Goal: Task Accomplishment & Management: Manage account settings

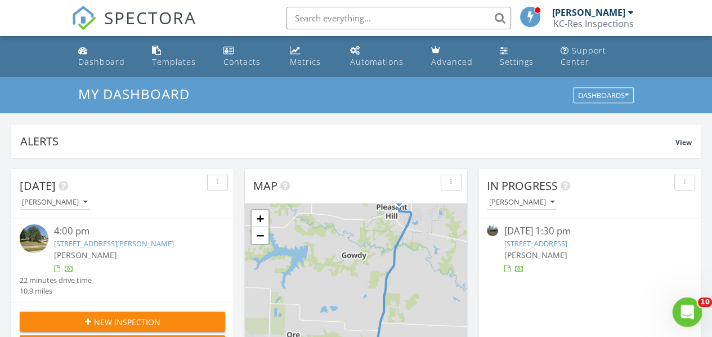
click at [688, 308] on icon "Open Intercom Messenger" at bounding box center [685, 310] width 19 height 19
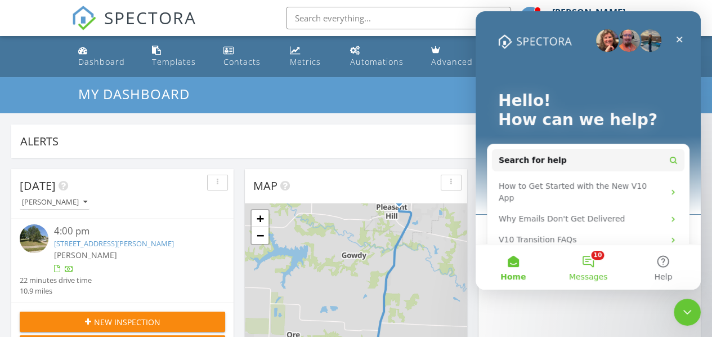
click at [588, 263] on button "10 Messages" at bounding box center [587, 266] width 75 height 45
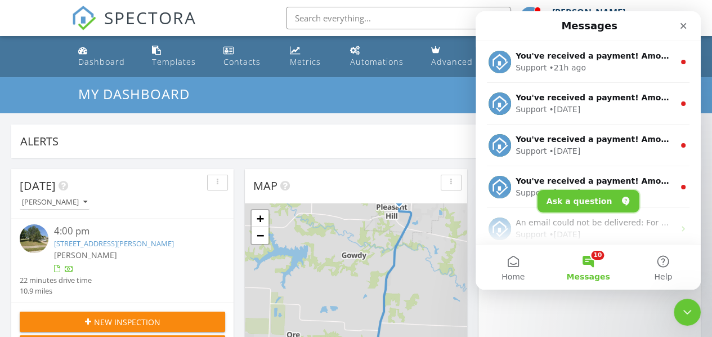
click at [584, 203] on button "Ask a question" at bounding box center [588, 201] width 102 height 23
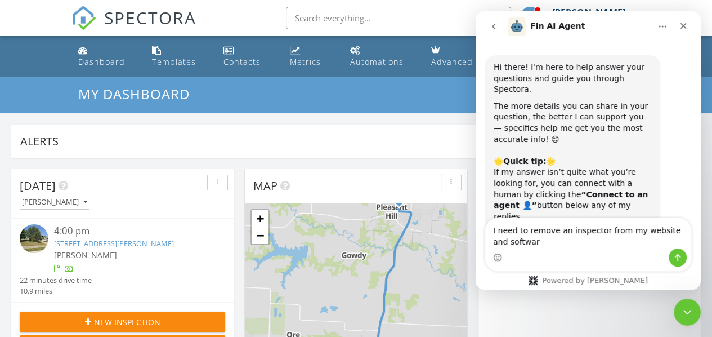
type textarea "I need to remove an inspector from my website and software"
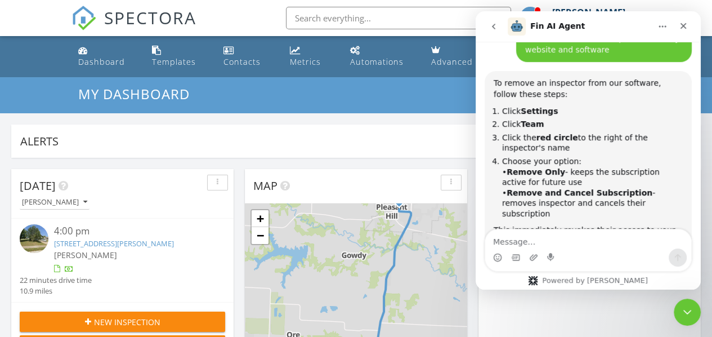
scroll to position [299, 0]
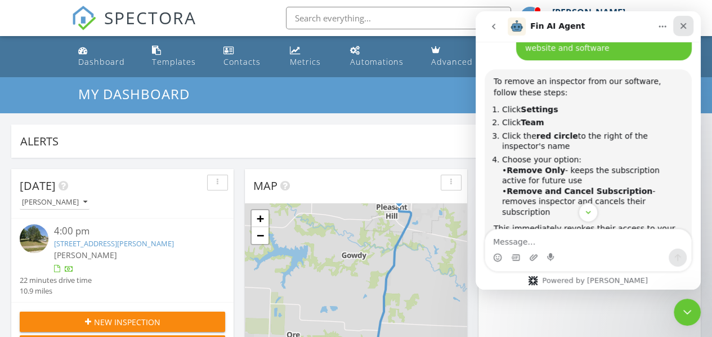
click at [683, 30] on icon "Close" at bounding box center [683, 25] width 9 height 9
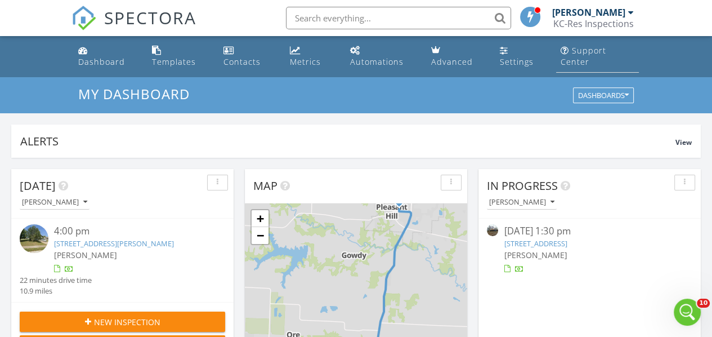
scroll to position [497, 0]
click at [515, 51] on link "Settings" at bounding box center [521, 57] width 52 height 32
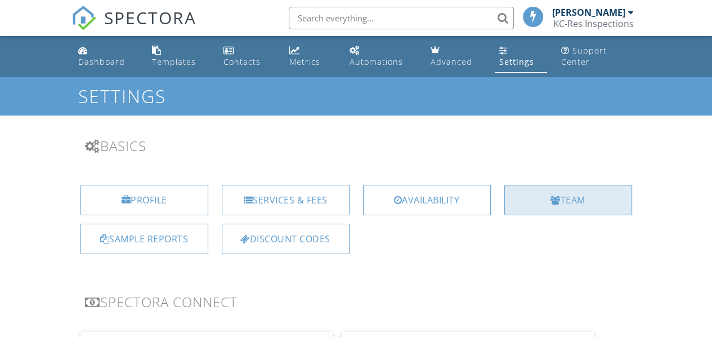
click at [562, 205] on div "Team" at bounding box center [568, 200] width 128 height 30
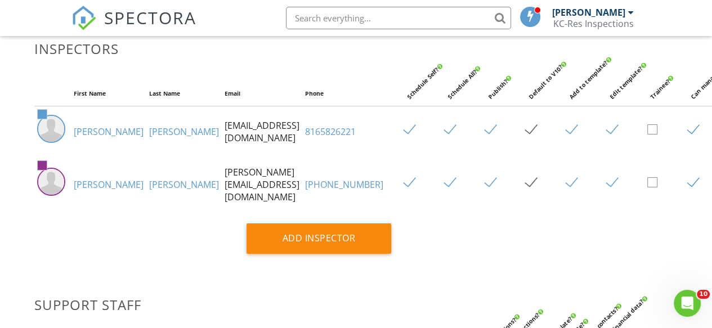
scroll to position [92, 100]
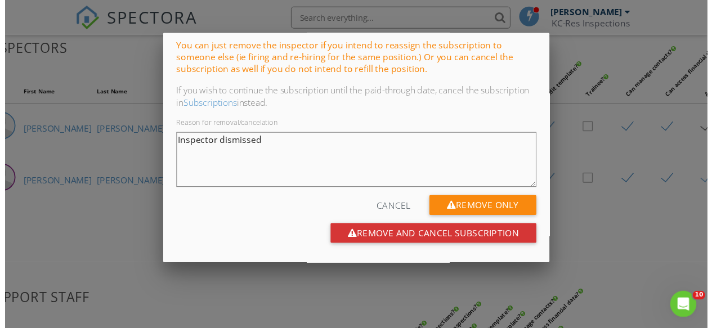
scroll to position [87, 0]
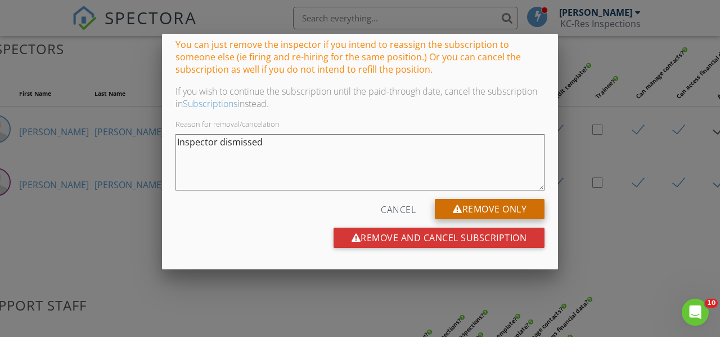
click at [472, 205] on div "Remove Only" at bounding box center [490, 209] width 110 height 20
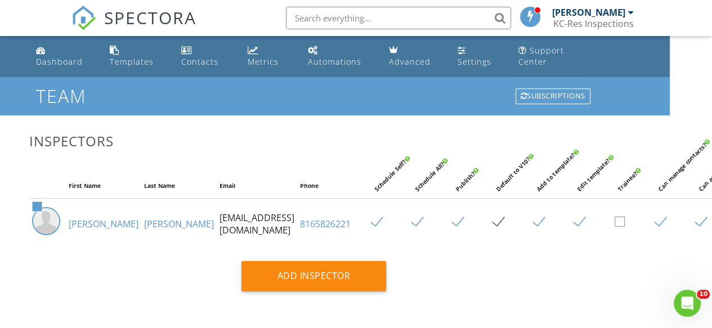
scroll to position [0, 0]
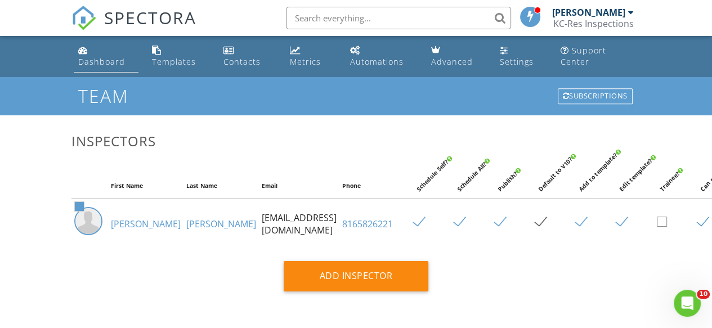
click at [85, 61] on div "Dashboard" at bounding box center [101, 61] width 47 height 11
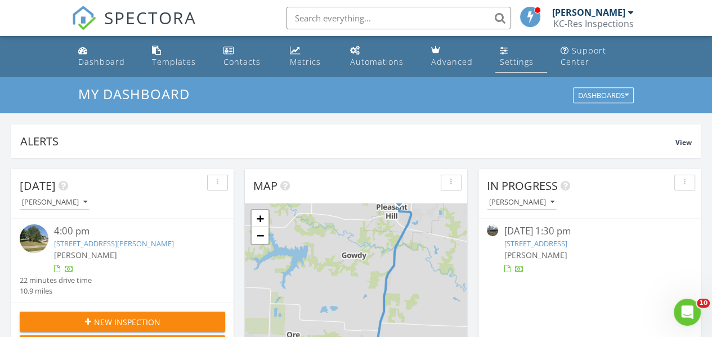
click at [505, 53] on div "Settings" at bounding box center [504, 50] width 8 height 9
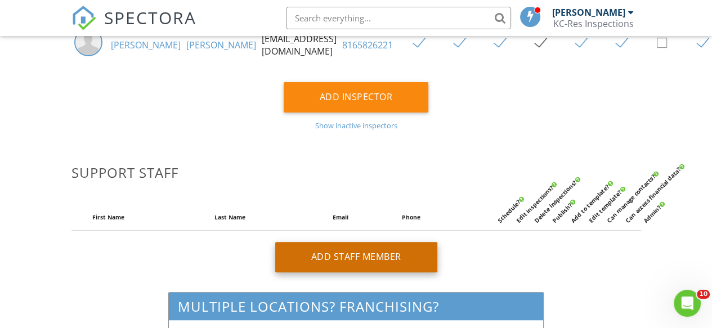
click at [353, 260] on div "Add Staff Member" at bounding box center [356, 257] width 162 height 30
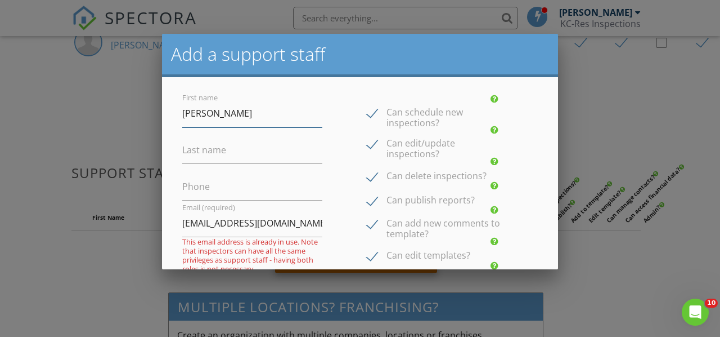
type input "[PERSON_NAME]"
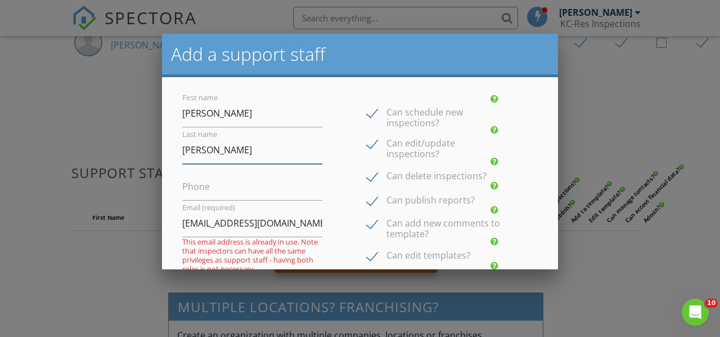
type input "[PERSON_NAME]"
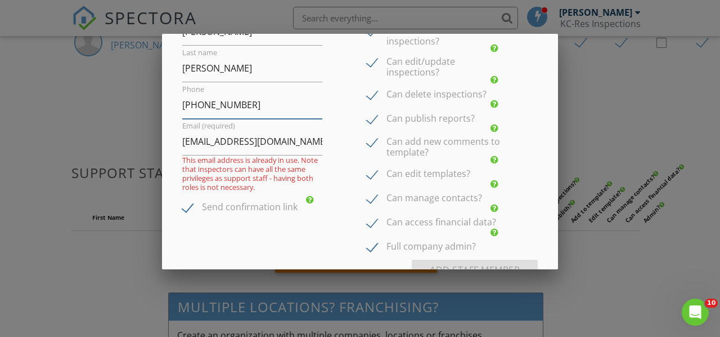
scroll to position [83, 0]
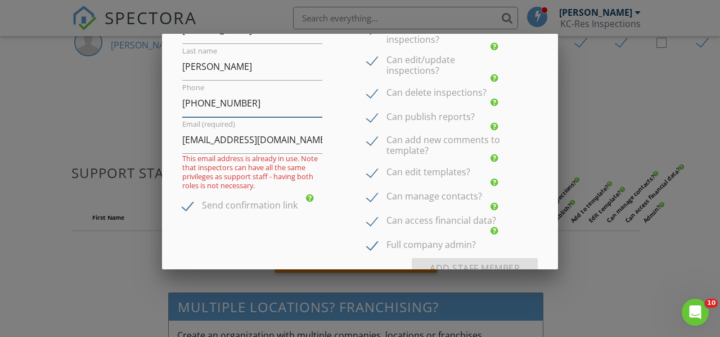
type input "[PHONE_NUMBER]"
click at [304, 139] on input "[EMAIL_ADDRESS][DOMAIN_NAME]" at bounding box center [252, 140] width 140 height 28
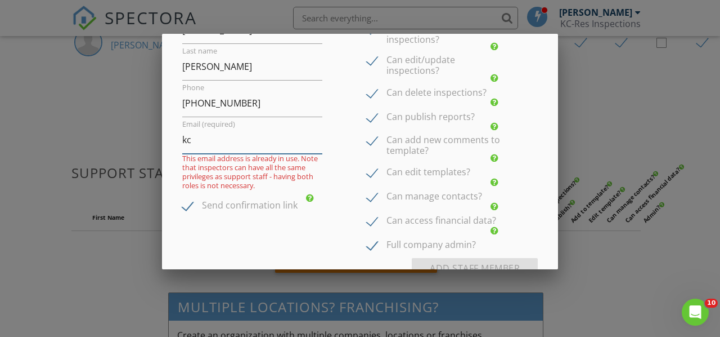
type input "k"
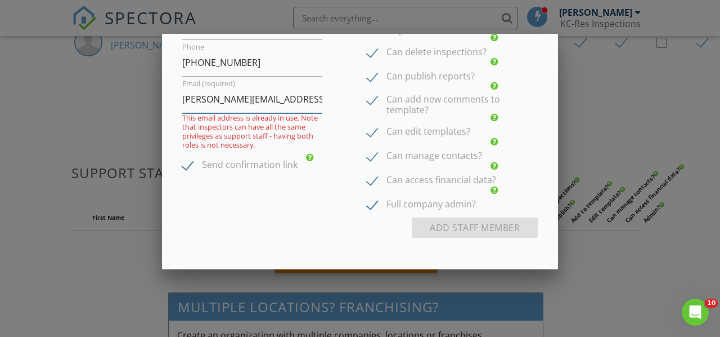
type input "[PERSON_NAME][EMAIL_ADDRESS][DOMAIN_NAME]"
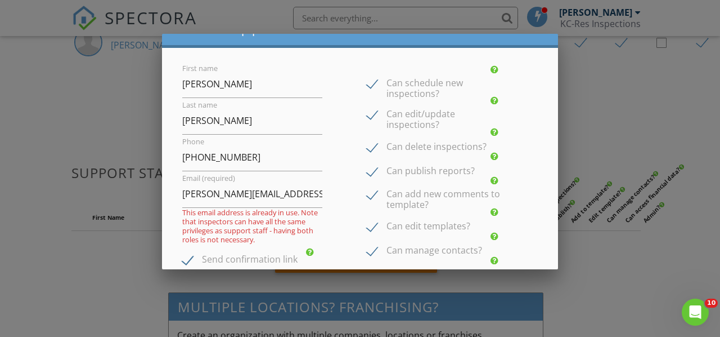
scroll to position [0, 0]
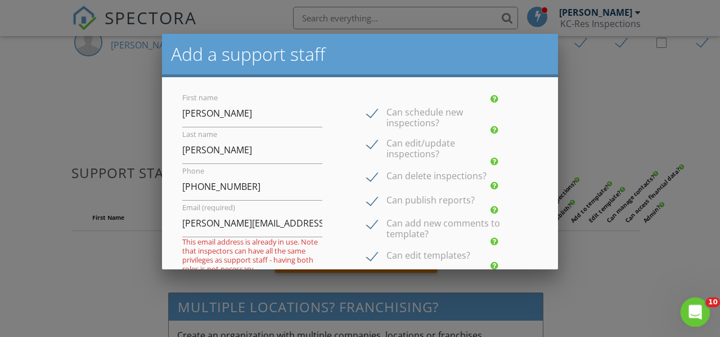
click at [698, 320] on div "Open Intercom Messenger" at bounding box center [693, 310] width 37 height 37
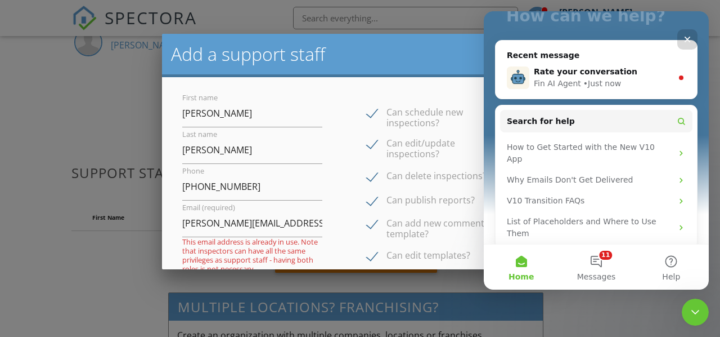
scroll to position [105, 0]
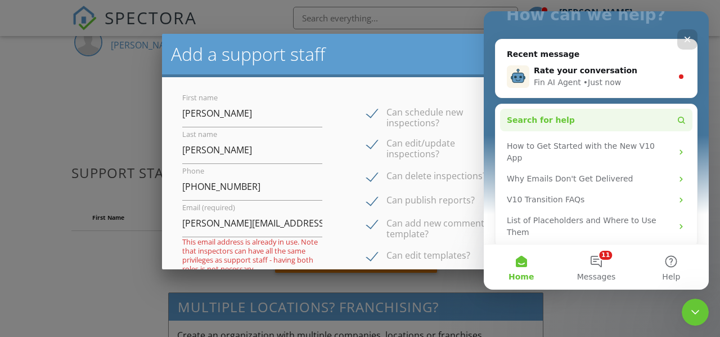
click at [533, 123] on span "Search for help" at bounding box center [541, 120] width 68 height 12
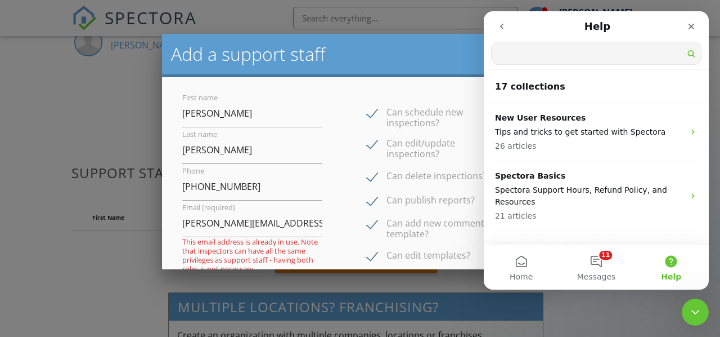
scroll to position [0, 0]
type input "moving an inspector to a staff member"
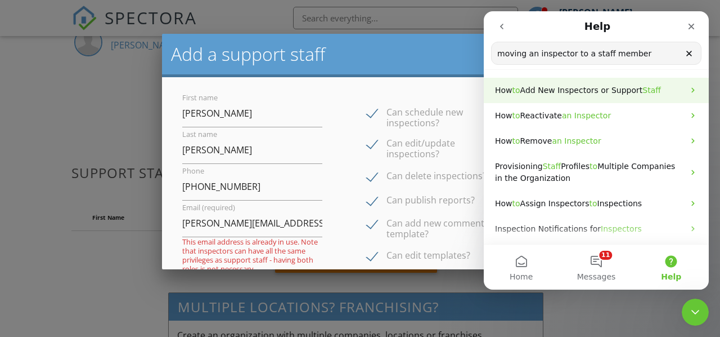
click at [626, 92] on span "Add New Inspectors or Support" at bounding box center [582, 90] width 123 height 9
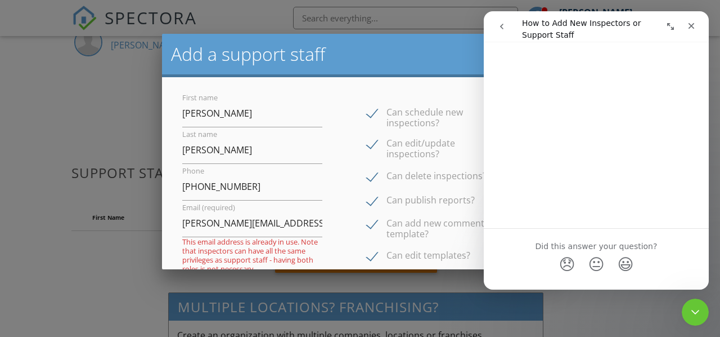
scroll to position [1990, 0]
click at [597, 286] on link "Open in help center" at bounding box center [596, 290] width 90 height 9
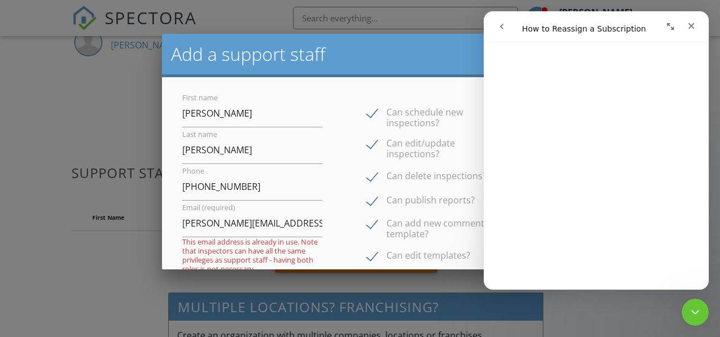
scroll to position [466, 0]
drag, startPoint x: 706, startPoint y: 77, endPoint x: 1204, endPoint y: 176, distance: 507.3
click at [693, 24] on icon "Close" at bounding box center [692, 26] width 6 height 6
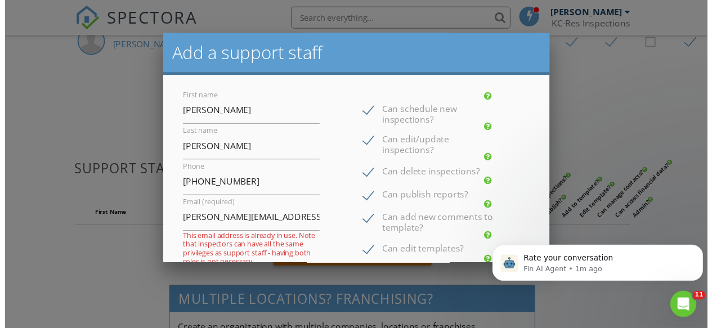
scroll to position [0, 0]
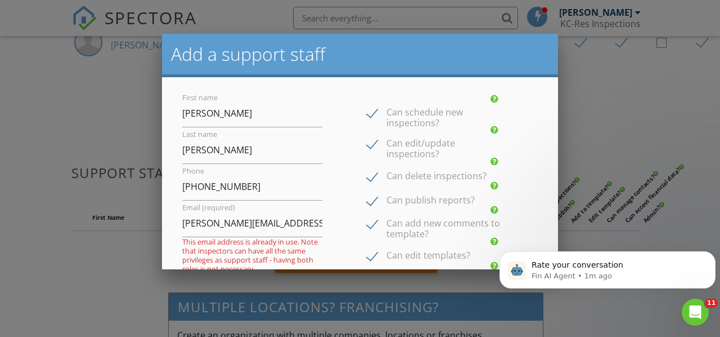
click at [270, 16] on div at bounding box center [360, 154] width 720 height 421
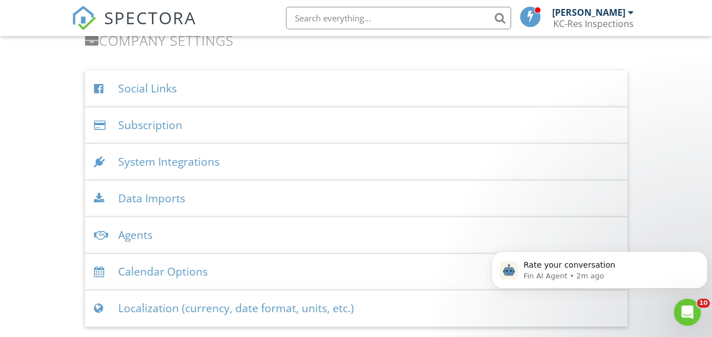
scroll to position [1384, 0]
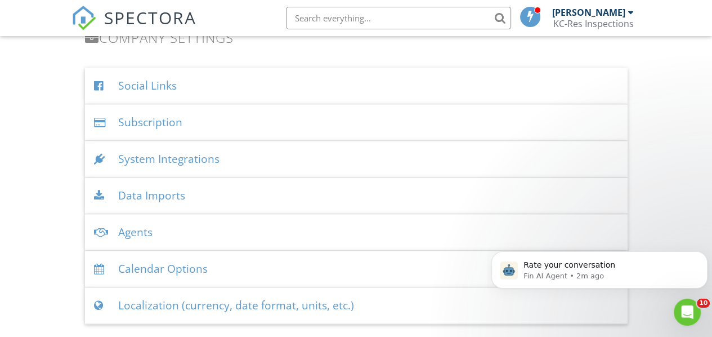
click at [157, 121] on div "Subscription" at bounding box center [356, 122] width 542 height 37
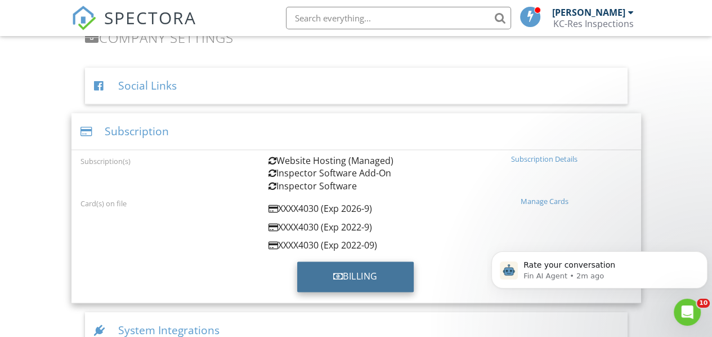
click at [319, 268] on div "Billing" at bounding box center [355, 276] width 116 height 30
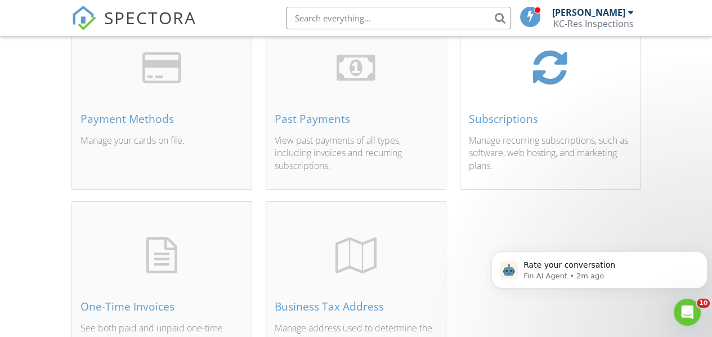
click at [497, 118] on div "Subscriptions" at bounding box center [550, 119] width 163 height 12
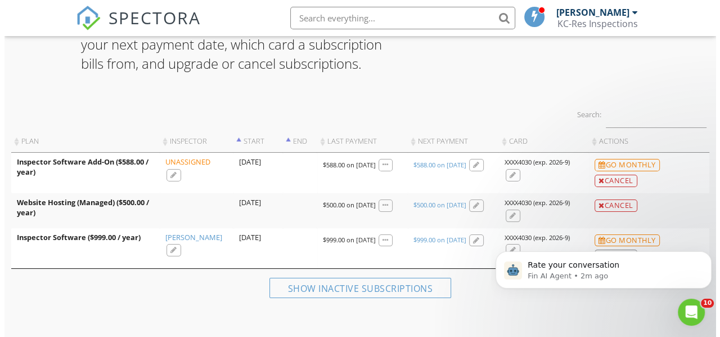
scroll to position [122, 0]
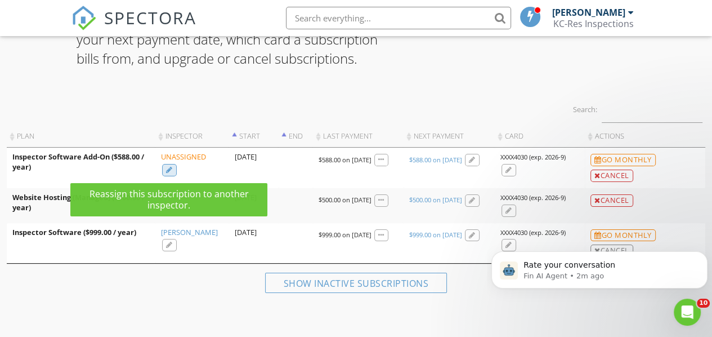
click at [169, 169] on div at bounding box center [169, 170] width 7 height 7
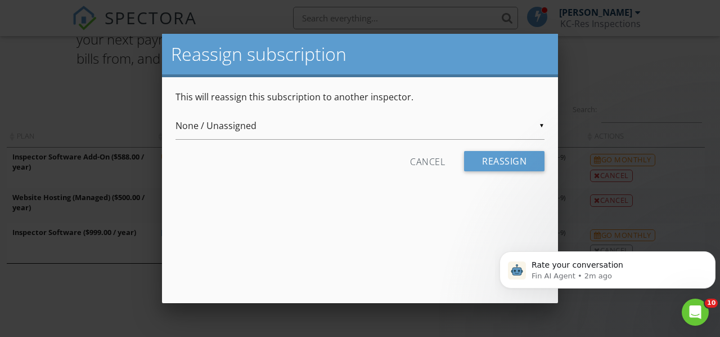
click at [541, 127] on div "▼ None / Unassigned None / Unassigned [PERSON_NAME] [PERSON_NAME] None / Unassi…" at bounding box center [360, 126] width 369 height 28
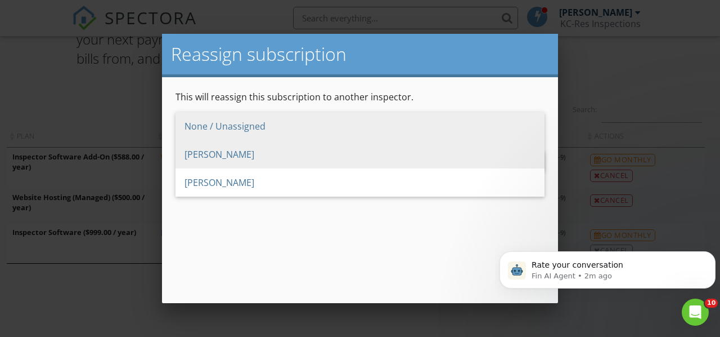
click at [288, 157] on span "[PERSON_NAME]" at bounding box center [360, 154] width 369 height 28
type input "[PERSON_NAME]"
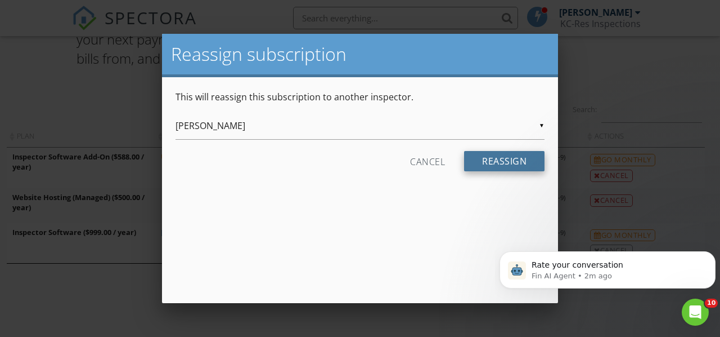
click at [488, 160] on input "Reassign" at bounding box center [504, 161] width 80 height 20
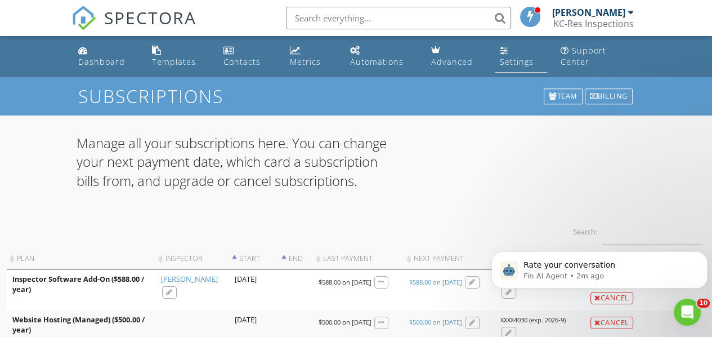
click at [509, 58] on div "Settings" at bounding box center [517, 61] width 34 height 11
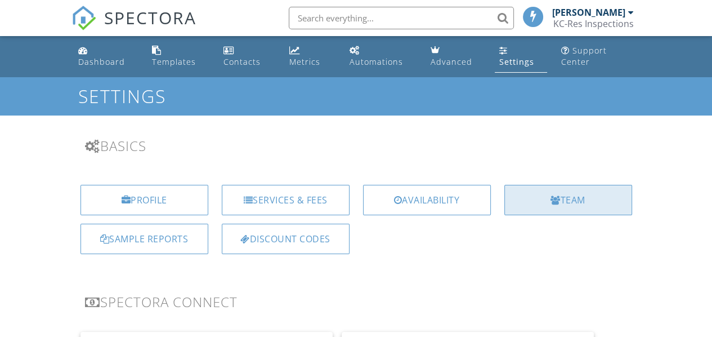
click at [569, 204] on div "Team" at bounding box center [568, 200] width 128 height 30
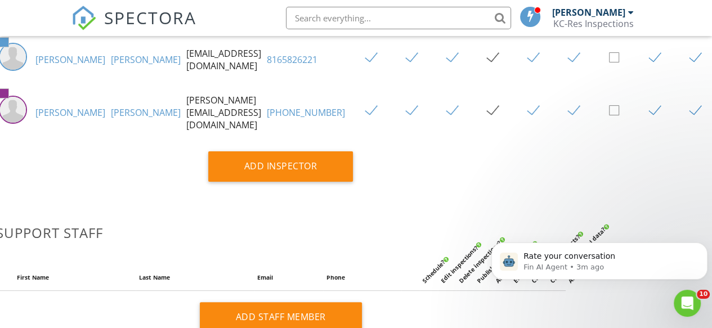
scroll to position [164, 100]
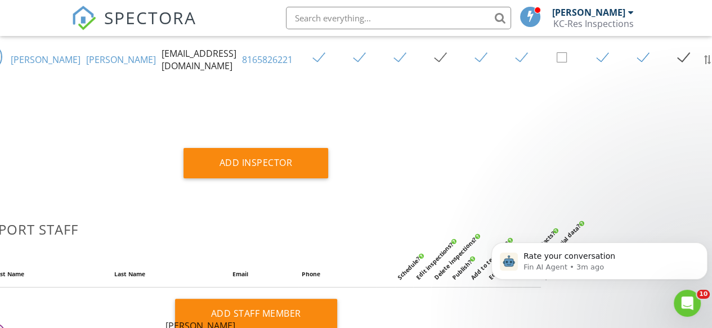
drag, startPoint x: 669, startPoint y: 119, endPoint x: 673, endPoint y: 337, distance: 217.8
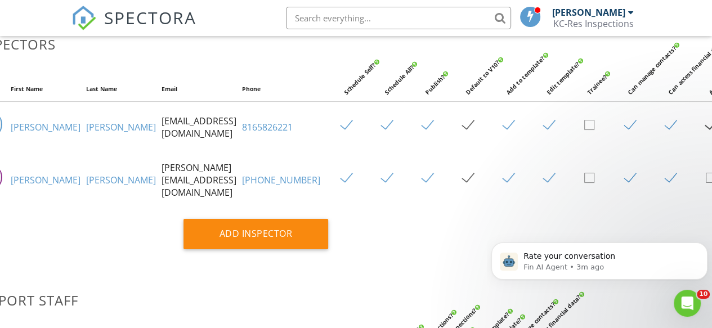
scroll to position [100, 100]
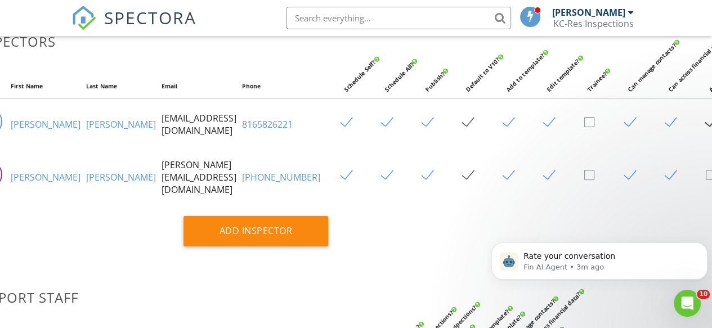
click at [706, 183] on label at bounding box center [716, 176] width 20 height 14
click at [706, 181] on input "checkbox" at bounding box center [709, 176] width 7 height 7
click at [706, 183] on label at bounding box center [716, 176] width 20 height 14
checkbox input "false"
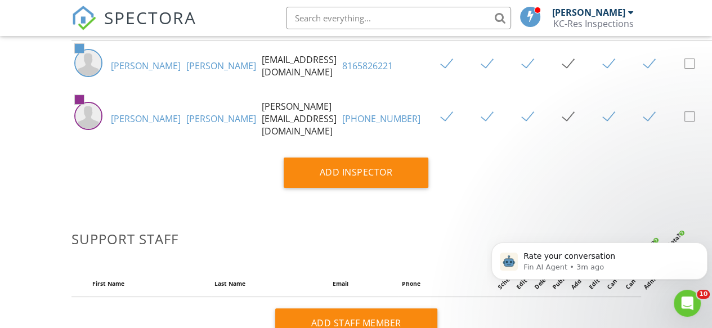
scroll to position [163, 0]
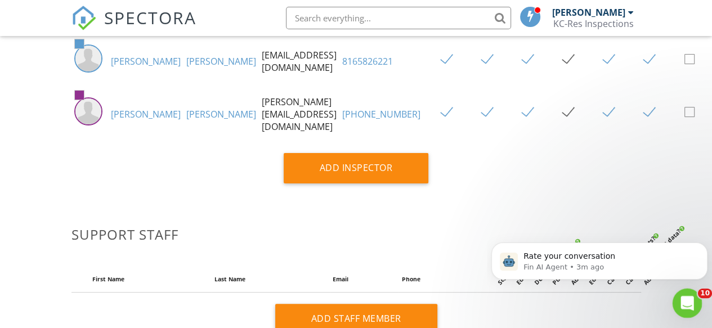
click at [681, 304] on icon "Open Intercom Messenger" at bounding box center [685, 302] width 19 height 19
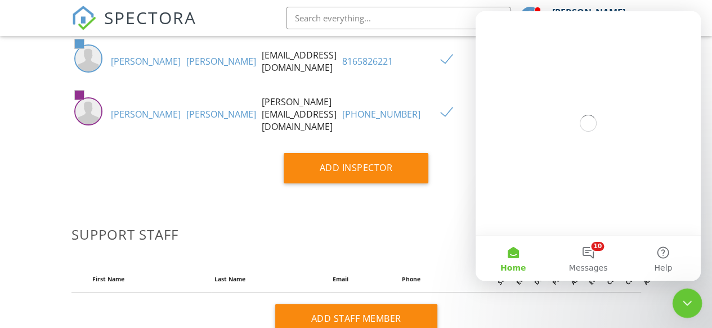
scroll to position [0, 0]
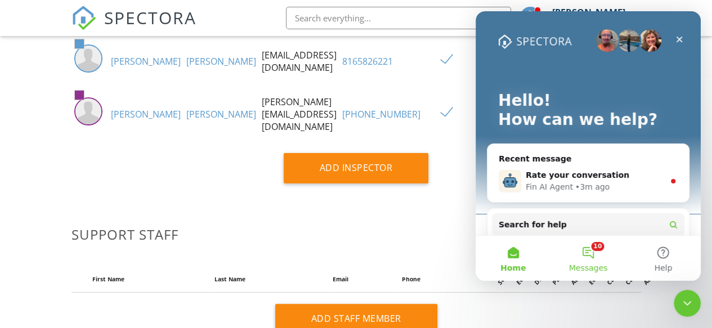
click at [588, 258] on button "10 Messages" at bounding box center [587, 258] width 75 height 45
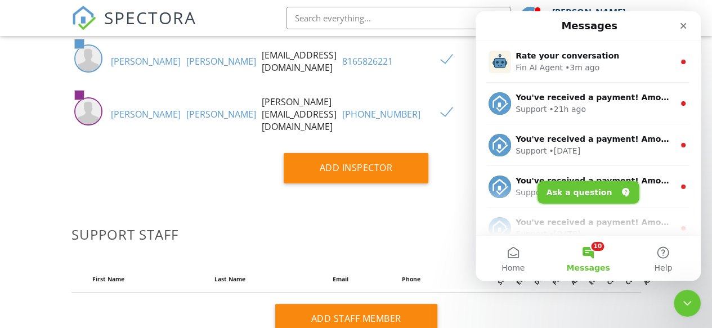
click at [597, 192] on button "Ask a question" at bounding box center [588, 192] width 102 height 23
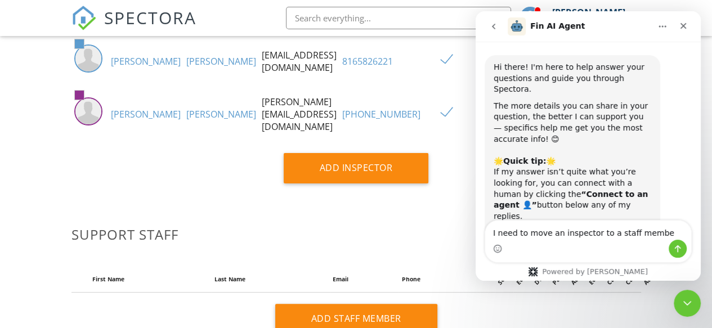
type textarea "I need to move an inspector to a staff member"
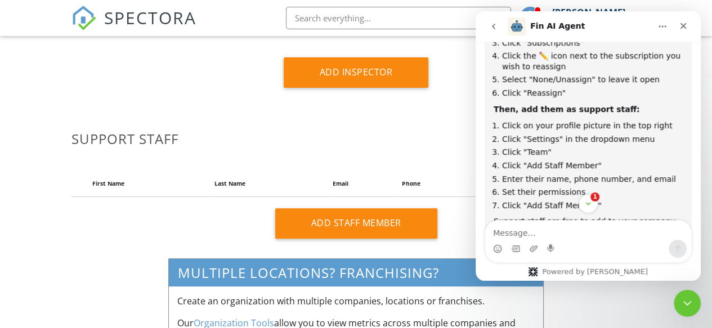
scroll to position [263, 0]
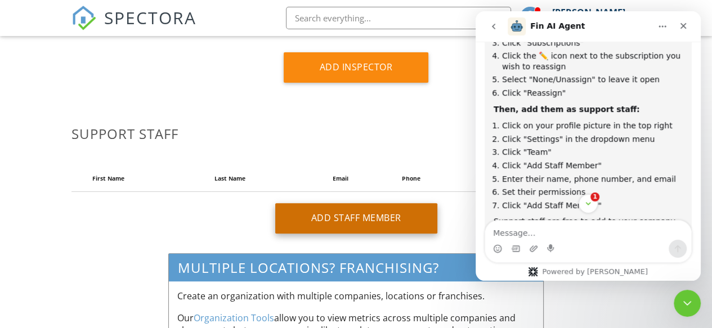
click at [330, 229] on div "Add Staff Member" at bounding box center [356, 218] width 162 height 30
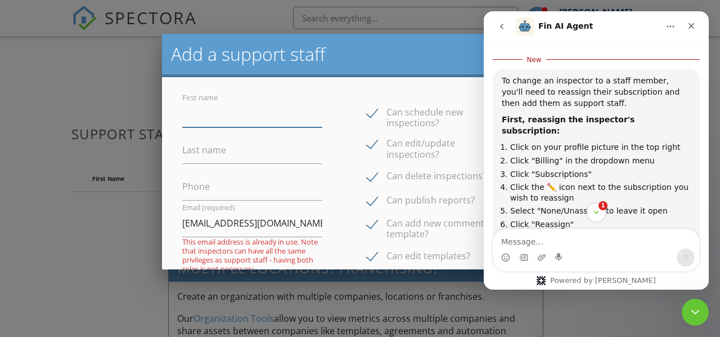
scroll to position [317, 0]
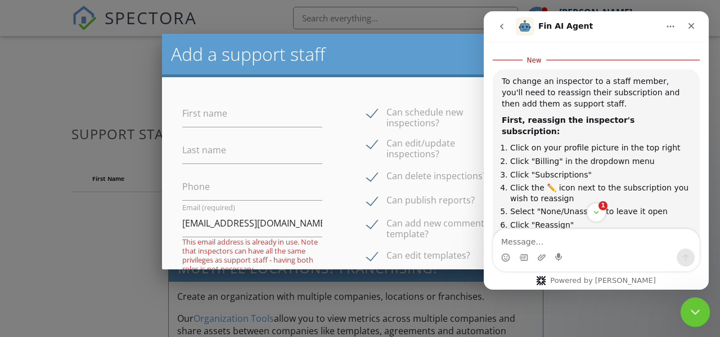
click at [696, 311] on icon "Close Intercom Messenger" at bounding box center [694, 310] width 14 height 14
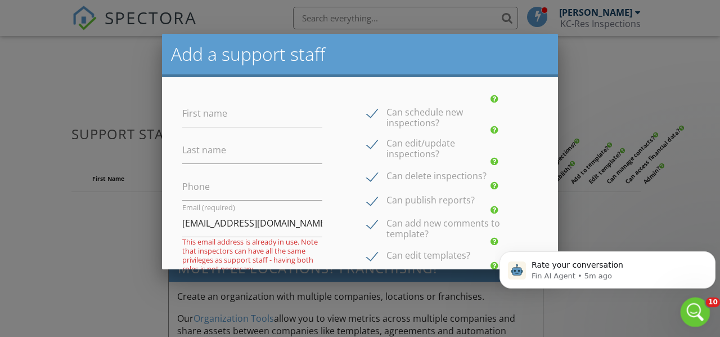
scroll to position [0, 0]
click at [209, 109] on label "First name" at bounding box center [204, 113] width 45 height 12
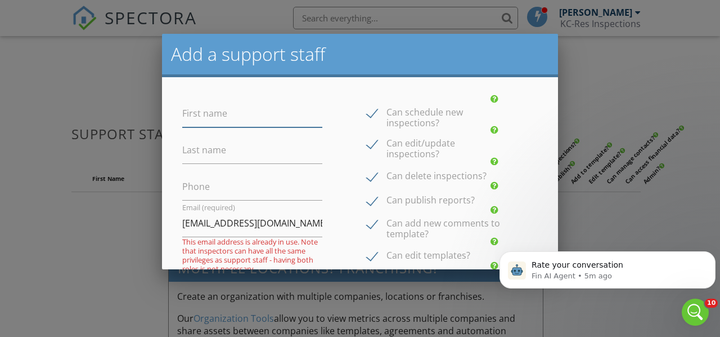
click at [209, 109] on input "First name" at bounding box center [252, 114] width 140 height 28
type input "[PERSON_NAME]"
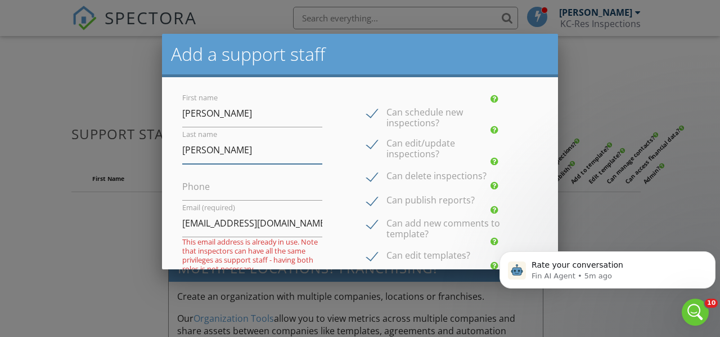
type input "[PERSON_NAME]"
type input "[PHONE_NUMBER]"
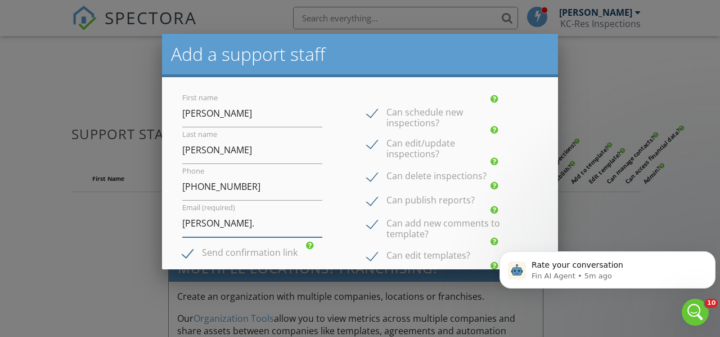
type input "[PERSON_NAME][EMAIL_ADDRESS][DOMAIN_NAME]"
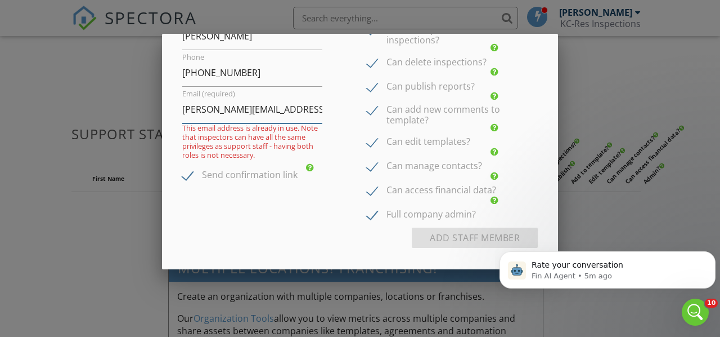
scroll to position [124, 0]
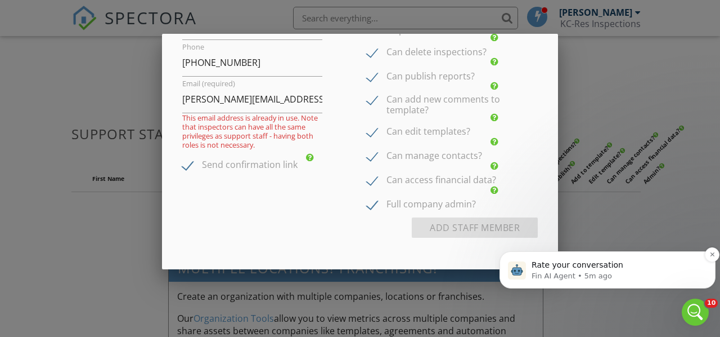
click at [655, 278] on p "Fin AI Agent • 5m ago" at bounding box center [617, 276] width 170 height 10
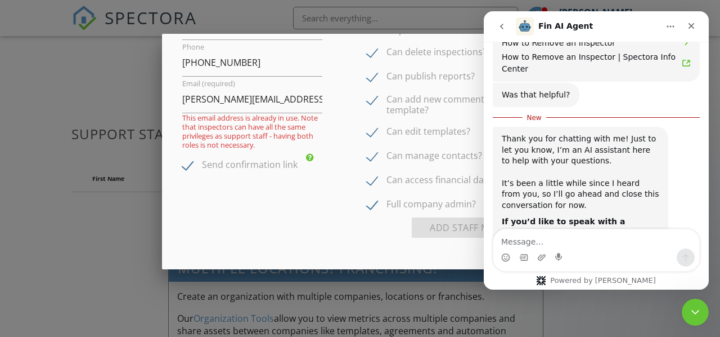
scroll to position [609, 0]
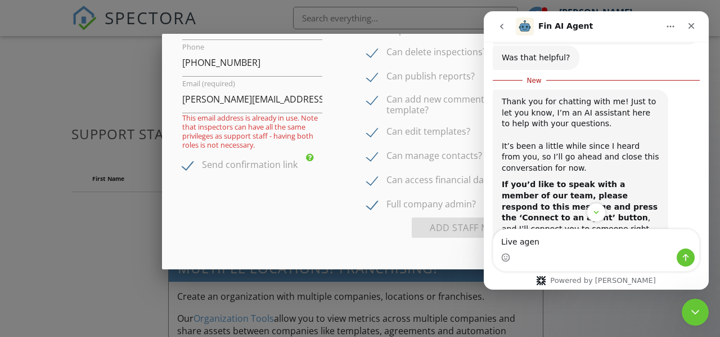
type textarea "Live agent"
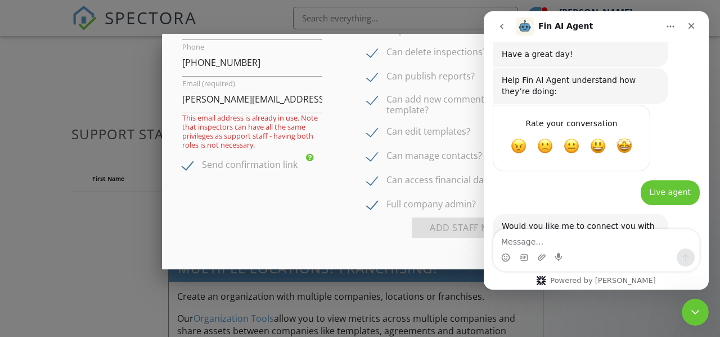
scroll to position [907, 0]
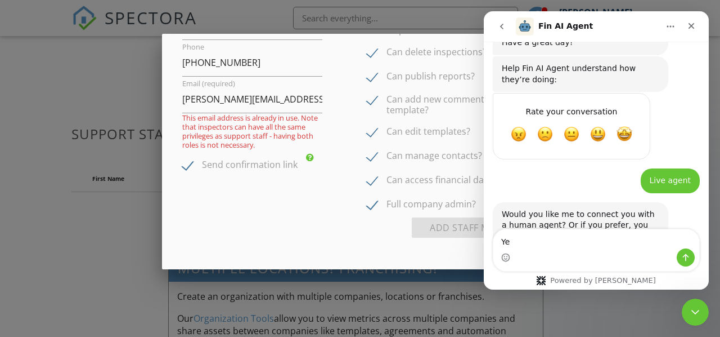
type textarea "Yes"
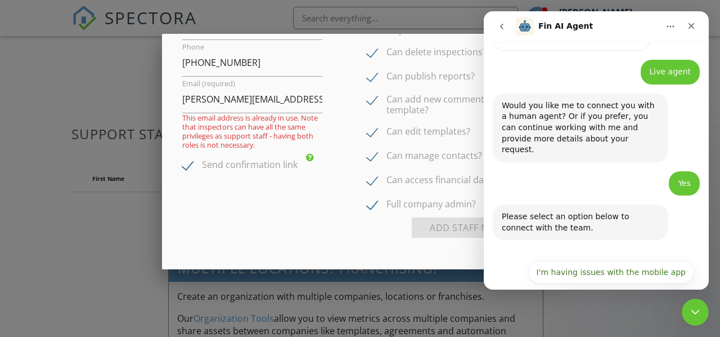
scroll to position [1020, 0]
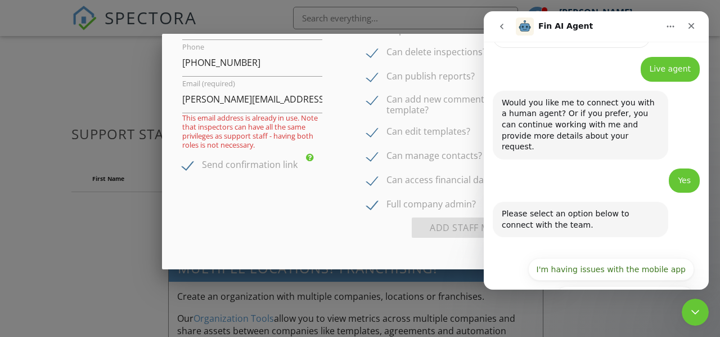
click at [601, 314] on button "I have questions about something else" at bounding box center [609, 325] width 169 height 23
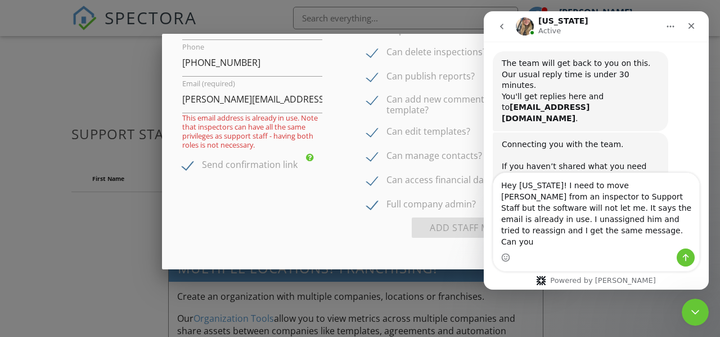
scroll to position [1259, 0]
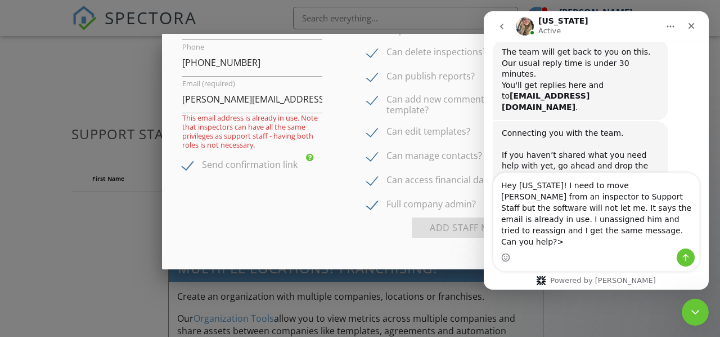
type textarea "Hey [US_STATE]! I need to move [PERSON_NAME] from an inspector to Support Staff…"
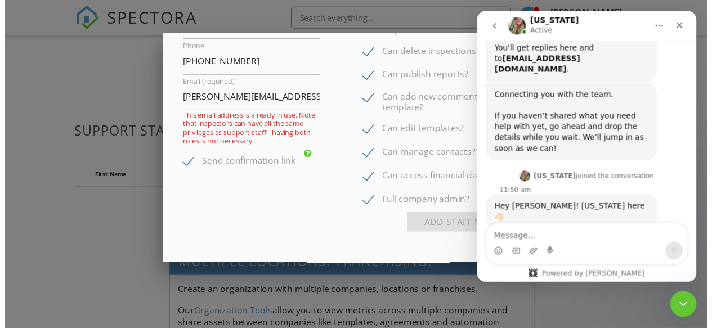
scroll to position [1303, 0]
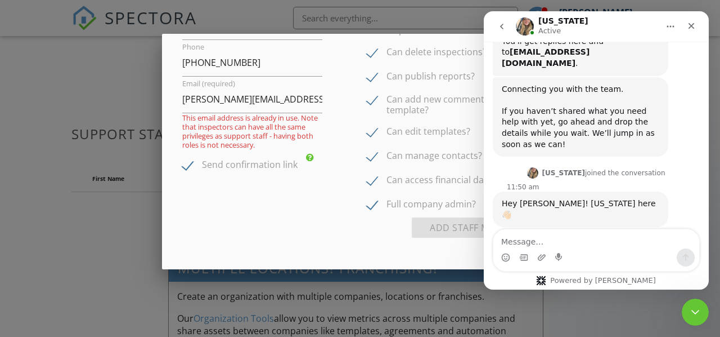
click at [95, 223] on div at bounding box center [360, 154] width 720 height 421
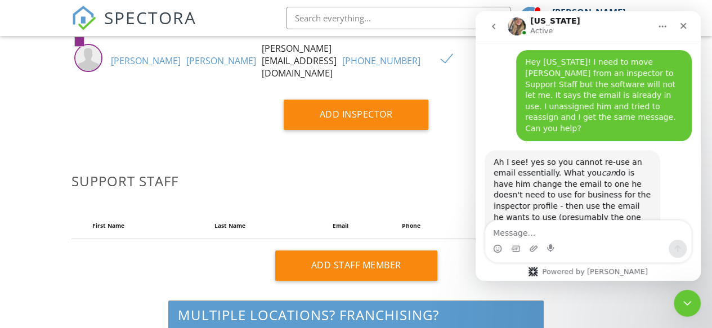
scroll to position [219, 0]
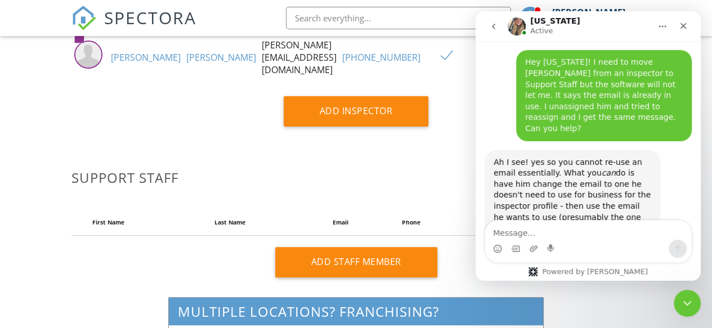
click at [698, 224] on div "Intercom messenger" at bounding box center [588, 241] width 225 height 43
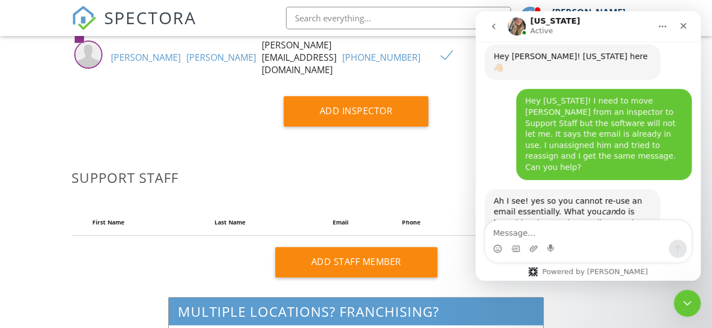
scroll to position [1451, 0]
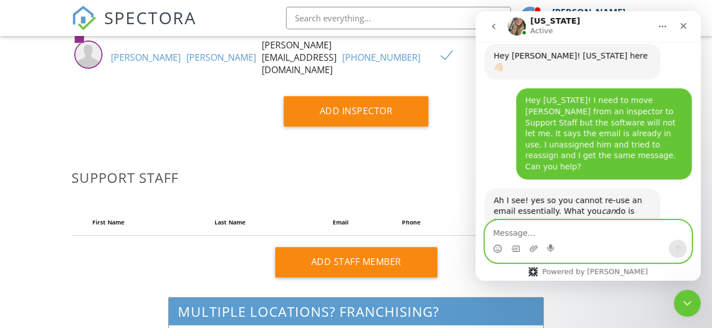
click at [567, 235] on textarea "Message…" at bounding box center [588, 230] width 206 height 19
type textarea "o"
type textarea "Ok. Ill try that. Thanks!"
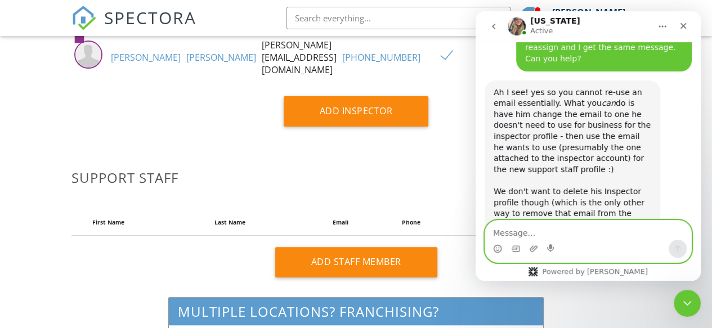
scroll to position [1585, 0]
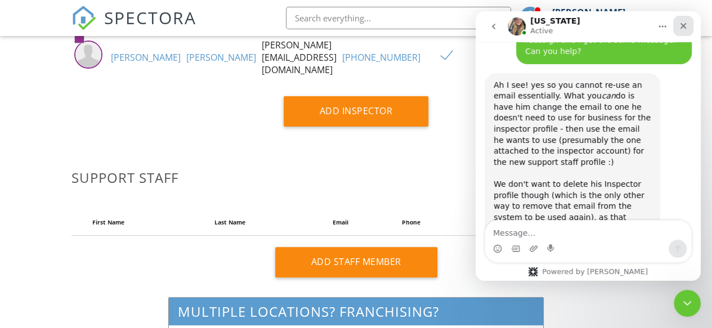
click at [685, 28] on icon "Close" at bounding box center [683, 26] width 6 height 6
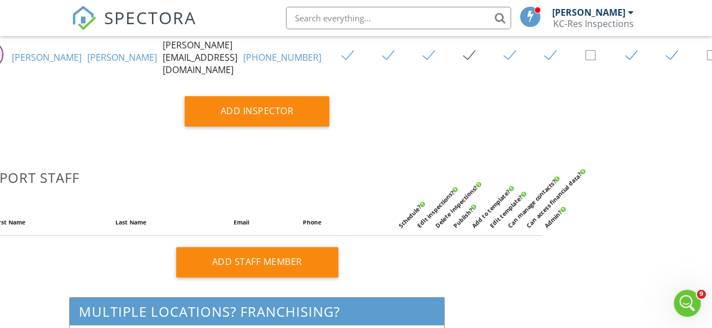
scroll to position [219, 100]
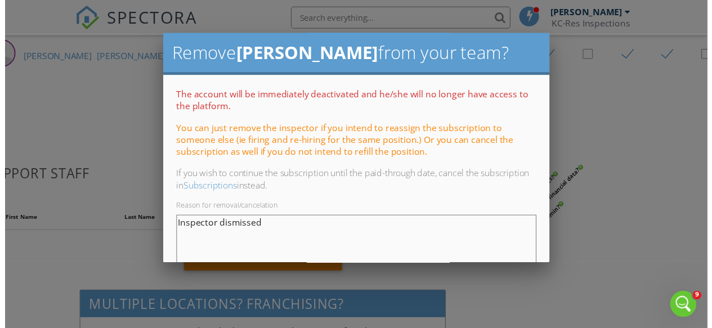
scroll to position [87, 0]
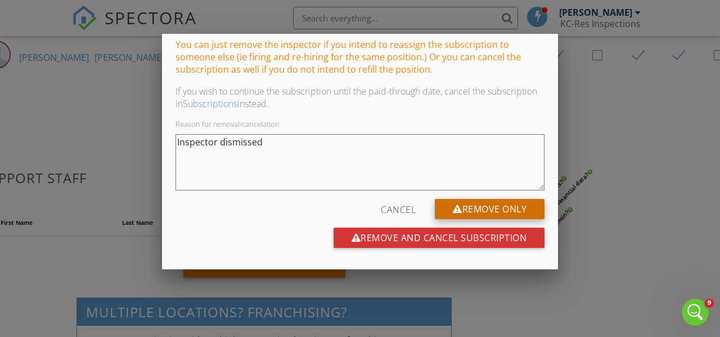
click at [480, 205] on div "Remove Only" at bounding box center [490, 209] width 110 height 20
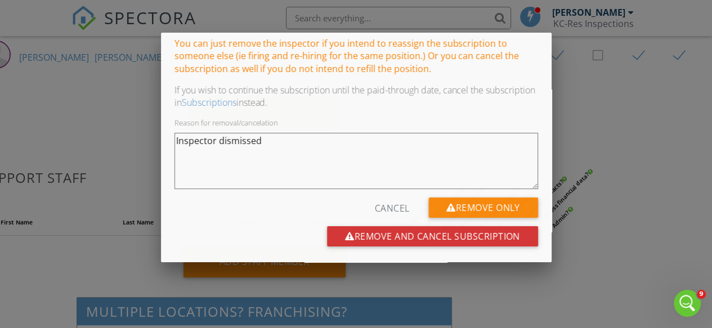
scroll to position [1585, 0]
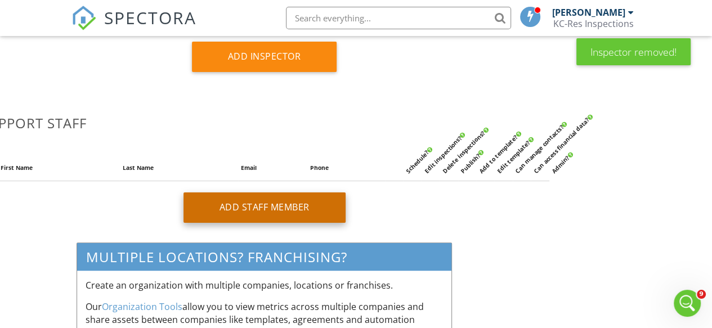
click at [262, 213] on div "Add Staff Member" at bounding box center [264, 207] width 162 height 30
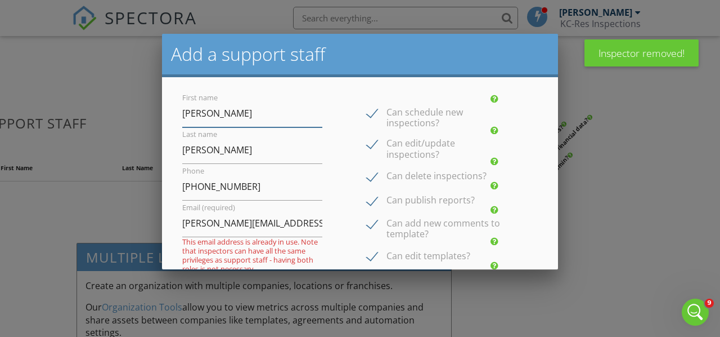
scroll to position [1576, 0]
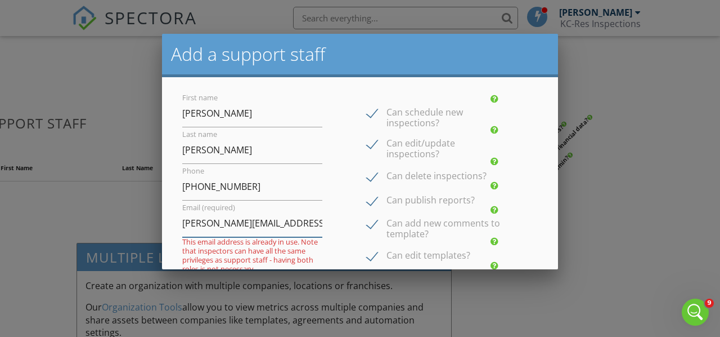
click at [277, 222] on input "[PERSON_NAME][EMAIL_ADDRESS][DOMAIN_NAME]" at bounding box center [252, 223] width 140 height 28
type input "r"
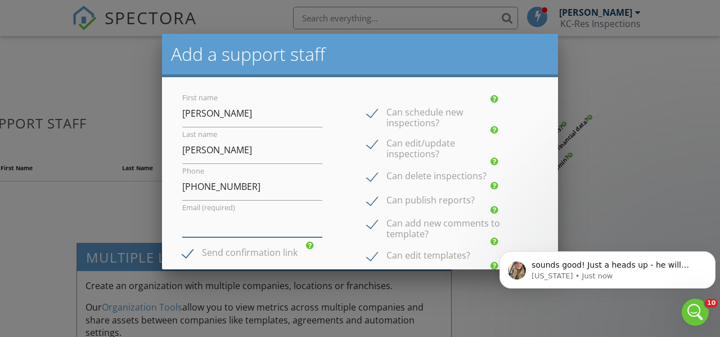
scroll to position [1613, 0]
click at [615, 273] on p "[US_STATE] • Just now" at bounding box center [617, 276] width 170 height 10
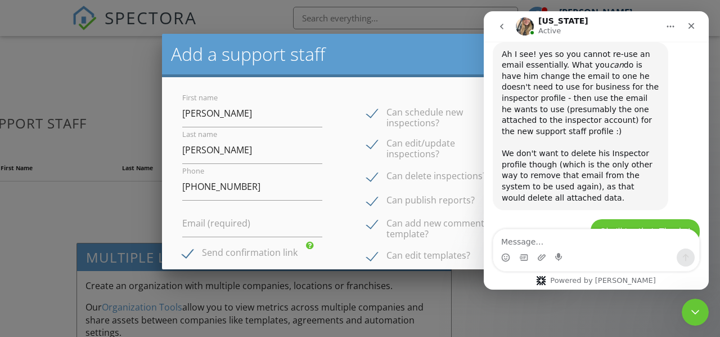
scroll to position [1595, 0]
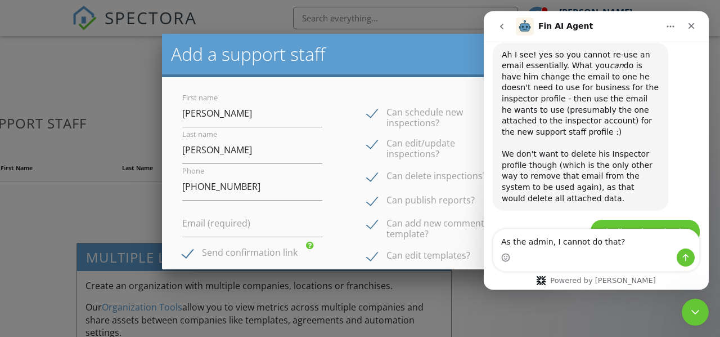
type textarea "As the admin, I cannot do that?"
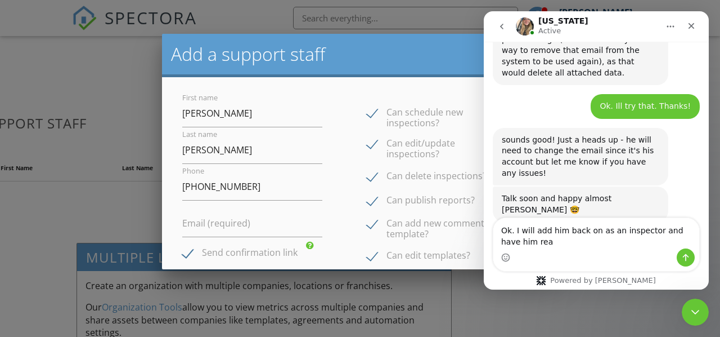
scroll to position [1732, 0]
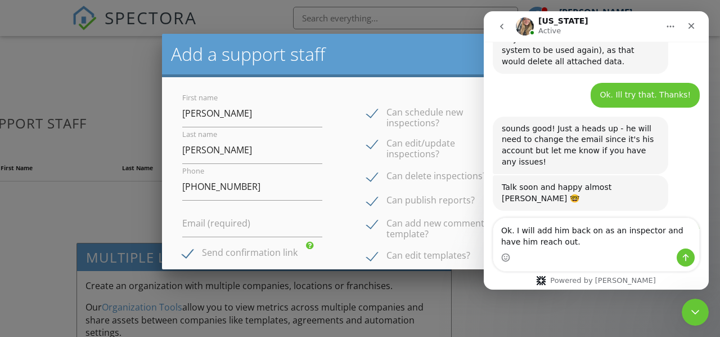
type textarea "Ok. I will add him back on as an inspector and have him reach out."
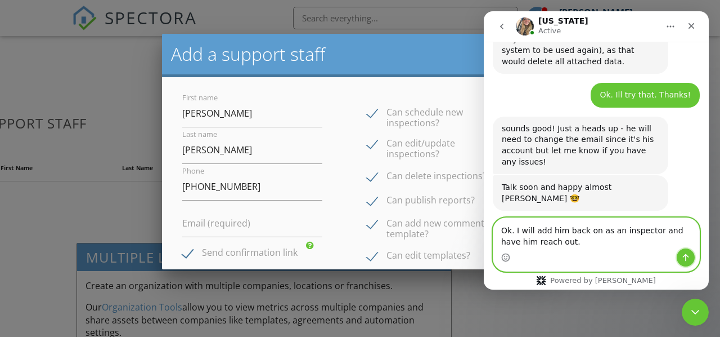
click at [687, 258] on icon "Send a message…" at bounding box center [686, 257] width 6 height 7
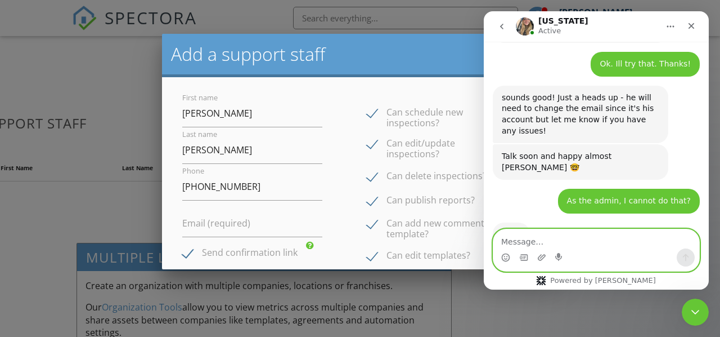
scroll to position [1765, 0]
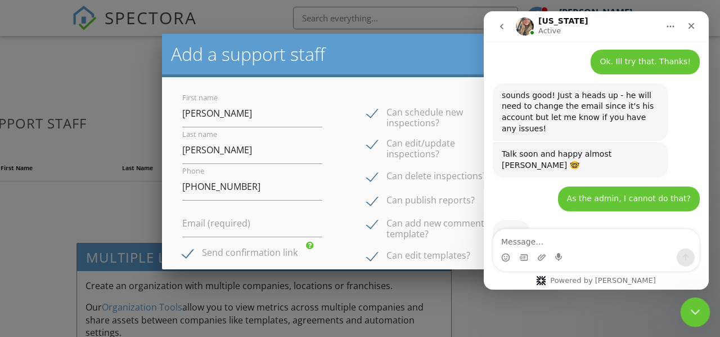
click at [694, 309] on icon "Close Intercom Messenger" at bounding box center [694, 310] width 14 height 14
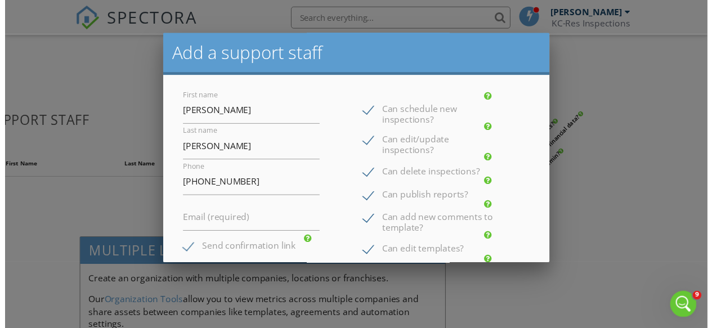
scroll to position [1809, 0]
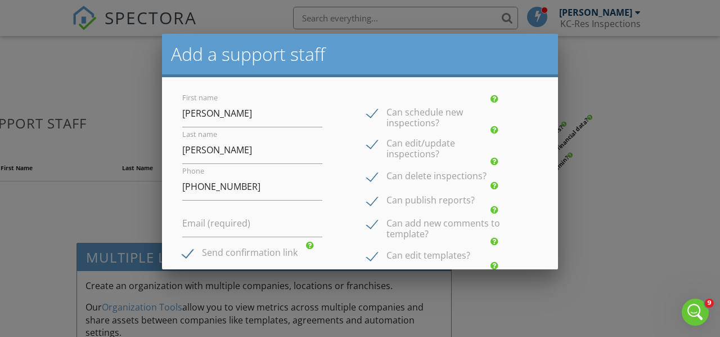
click at [696, 148] on div at bounding box center [360, 154] width 720 height 421
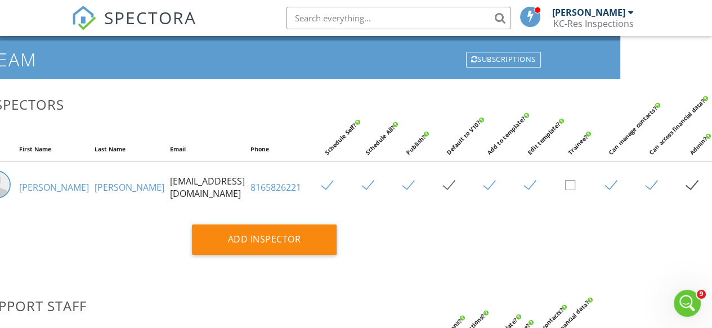
scroll to position [35, 92]
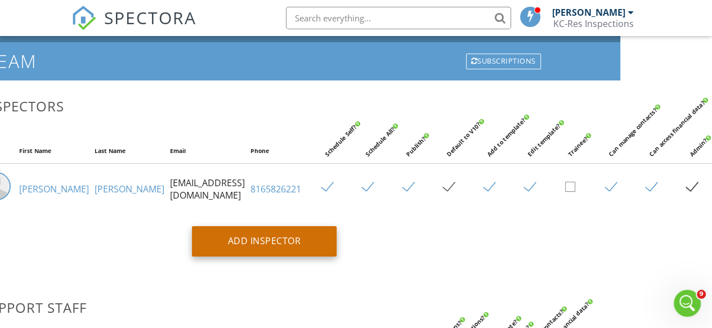
click at [258, 246] on div "Add Inspector" at bounding box center [264, 241] width 145 height 30
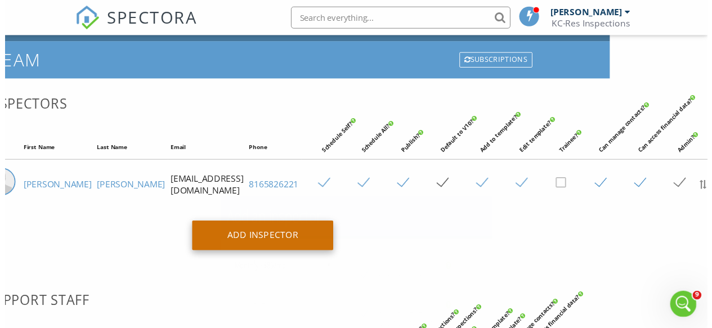
scroll to position [1809, 0]
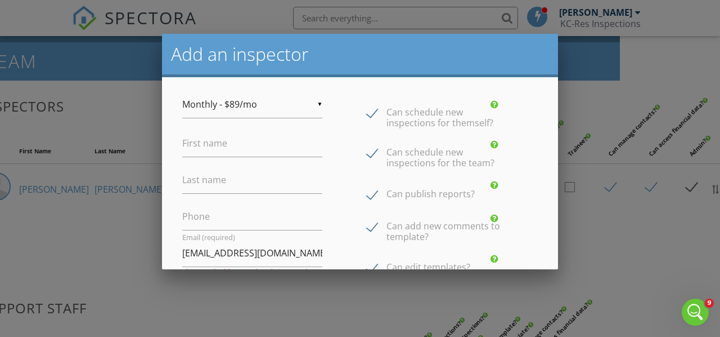
click at [607, 255] on div at bounding box center [360, 154] width 720 height 421
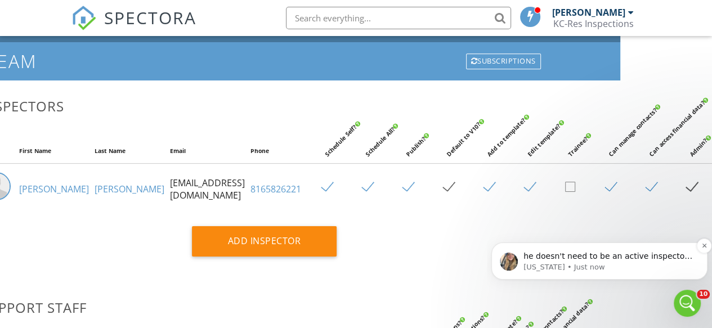
scroll to position [1862, 0]
click at [627, 257] on p "he doesn't need to be an active inspector to change his details to reach out to…" at bounding box center [608, 256] width 170 height 11
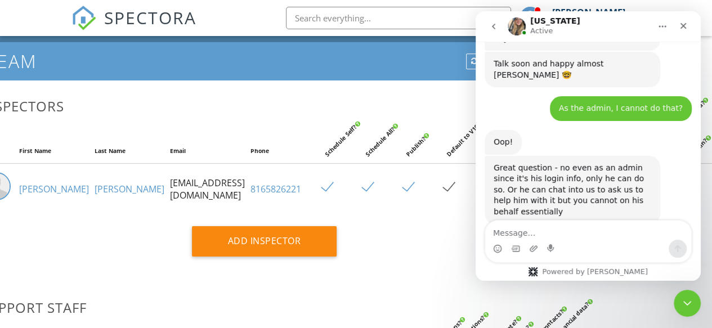
scroll to position [1881, 0]
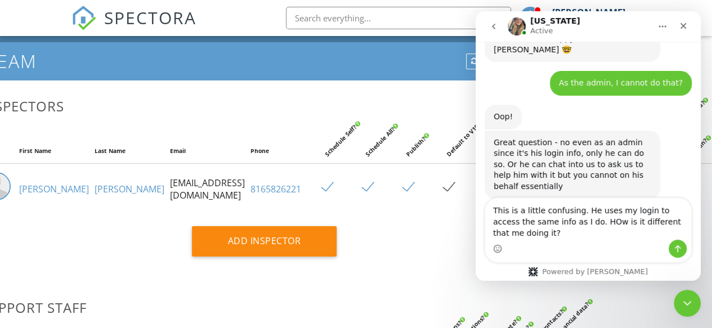
type textarea "This is a little confusing. He uses my login to access the same info as I do. H…"
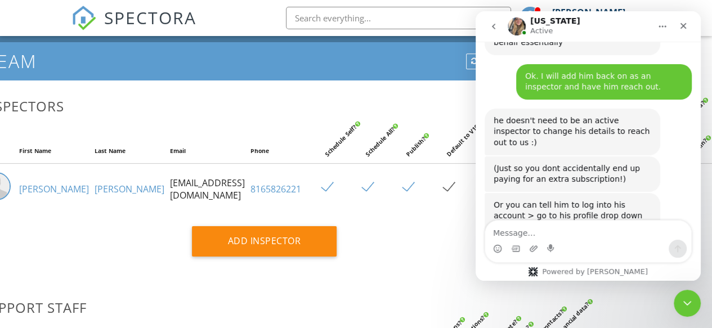
scroll to position [2028, 0]
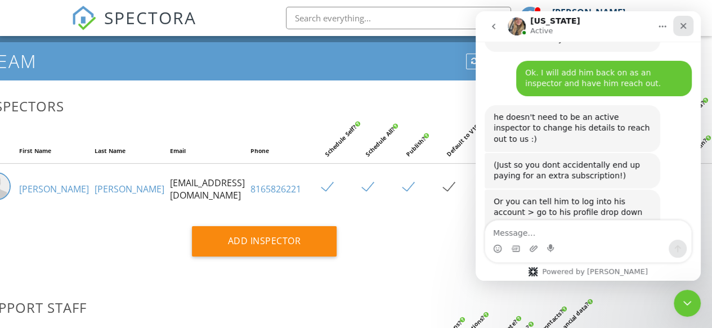
click at [683, 26] on icon "Close" at bounding box center [683, 26] width 6 height 6
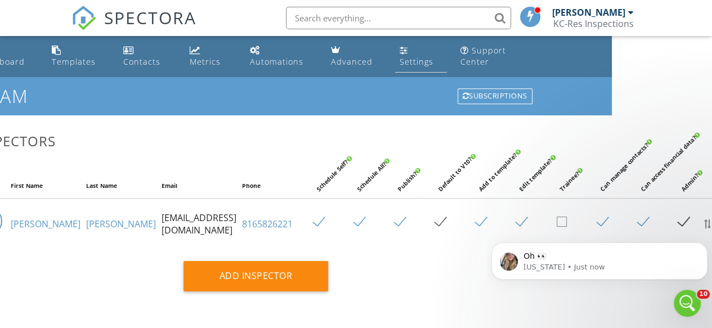
scroll to position [2061, 0]
click at [417, 55] on link "Settings" at bounding box center [421, 57] width 52 height 32
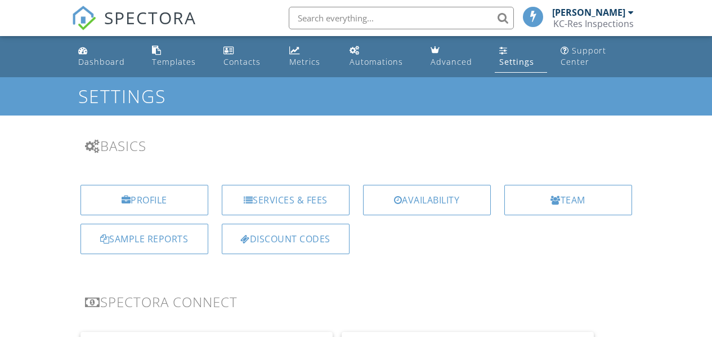
click at [530, 203] on div "Team" at bounding box center [568, 200] width 128 height 30
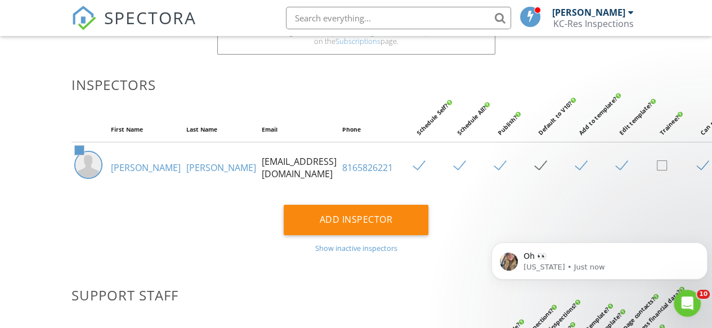
click at [350, 253] on div "Show inactive inspectors" at bounding box center [355, 248] width 569 height 9
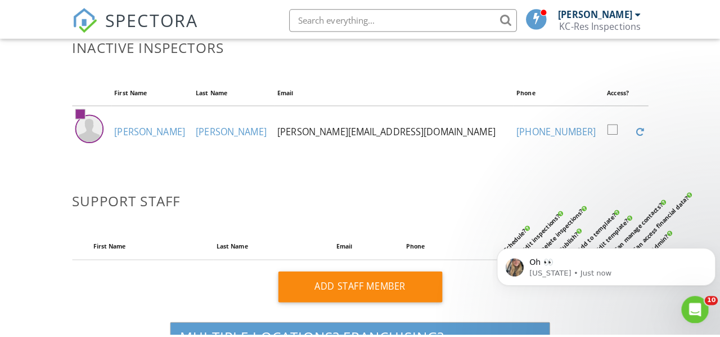
scroll to position [331, 0]
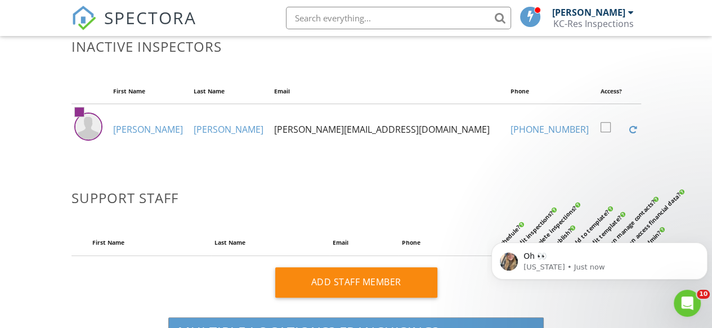
click at [600, 135] on label at bounding box center [610, 128] width 20 height 14
click at [600, 133] on input "checkbox" at bounding box center [603, 128] width 7 height 7
checkbox input "true"
click at [629, 134] on div at bounding box center [633, 129] width 8 height 9
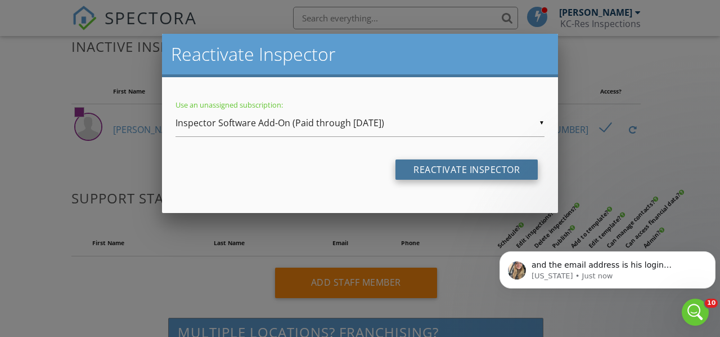
click at [500, 164] on input "Reactivate Inspector" at bounding box center [467, 169] width 142 height 20
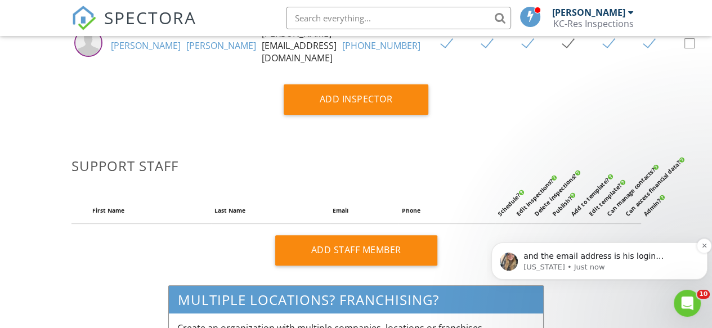
click at [638, 255] on p "and the email address is his login username - one moment!" at bounding box center [608, 256] width 170 height 11
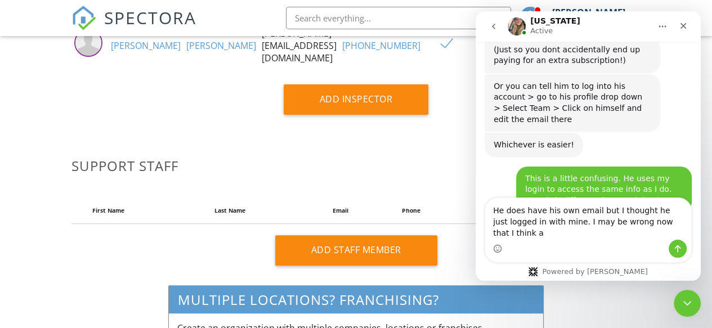
scroll to position [2144, 0]
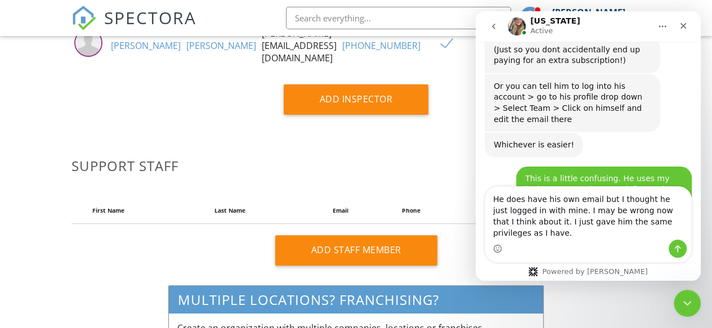
type textarea "He does have his own email but I thought he just logged in with mine. I may be …"
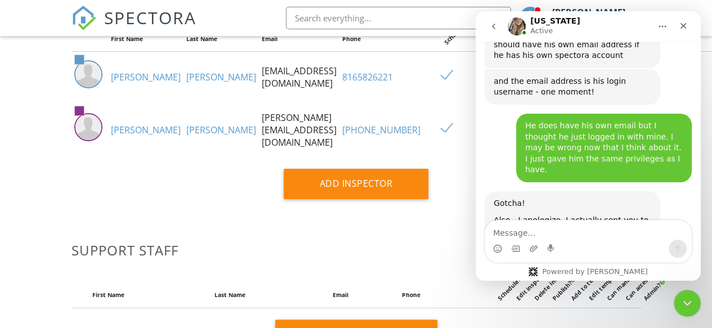
scroll to position [2356, 0]
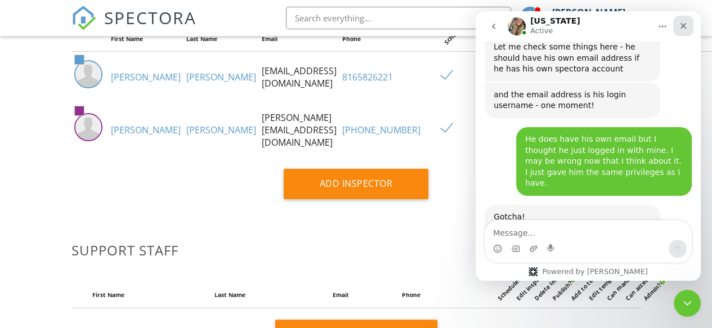
click at [683, 26] on icon "Close" at bounding box center [683, 26] width 6 height 6
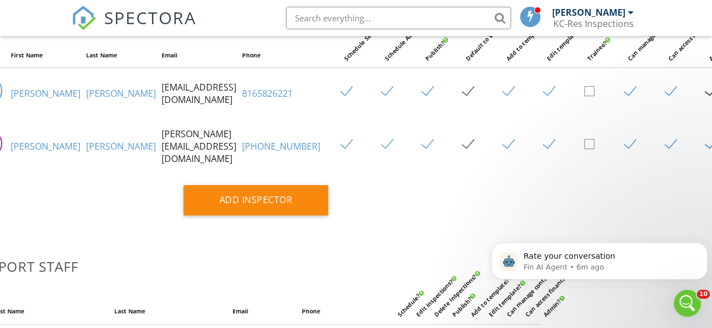
scroll to position [130, 100]
